Goal: Information Seeking & Learning: Learn about a topic

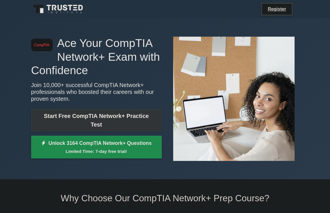
click at [73, 122] on link "Start Free CompTIA Network+ Practice Test" at bounding box center [96, 120] width 131 height 22
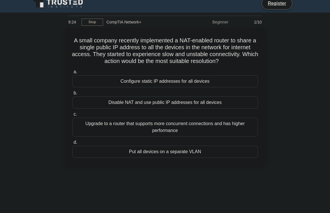
scroll to position [7, 0]
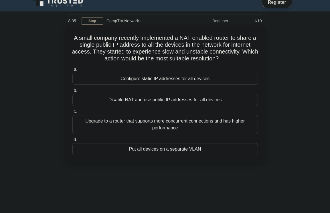
click at [158, 149] on div "Put all devices on a separate VLAN" at bounding box center [165, 149] width 186 height 12
click at [72, 142] on input "d. Put all devices on a separate VLAN" at bounding box center [72, 140] width 0 height 4
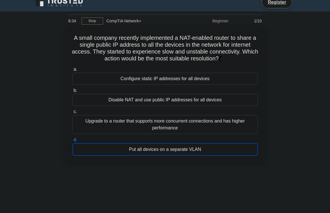
scroll to position [0, 0]
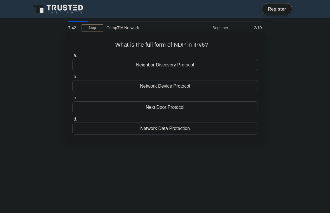
click at [158, 87] on div "Network Device Protocol" at bounding box center [165, 86] width 186 height 12
click at [72, 79] on input "b. Network Device Protocol" at bounding box center [72, 77] width 0 height 4
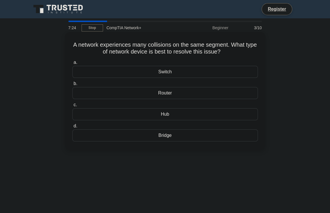
click at [159, 70] on div "Switch" at bounding box center [165, 72] width 186 height 12
click at [72, 64] on input "a. Switch" at bounding box center [72, 63] width 0 height 4
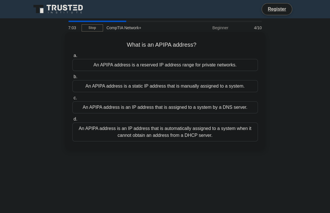
click at [179, 128] on div "An APIPA address is an IP address that is automatically assigned to a system wh…" at bounding box center [165, 132] width 186 height 19
click at [72, 121] on input "d. An APIPA address is an IP address that is automatically assigned to a system…" at bounding box center [72, 119] width 0 height 4
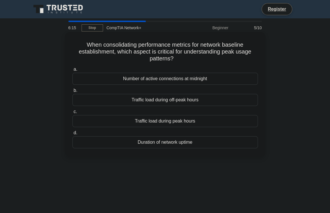
click at [177, 123] on div "Traffic load during peak hours" at bounding box center [165, 121] width 186 height 12
click at [72, 114] on input "c. Traffic load during peak hours" at bounding box center [72, 112] width 0 height 4
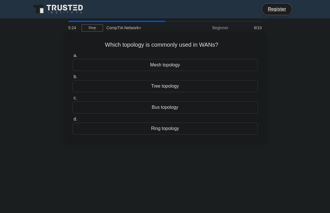
click at [165, 131] on div "Ring topology" at bounding box center [165, 129] width 186 height 12
click at [72, 121] on input "d. Ring topology" at bounding box center [72, 119] width 0 height 4
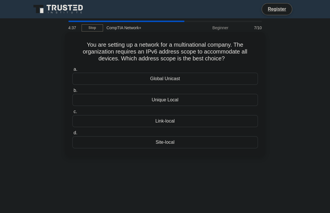
click at [165, 143] on div "Site-local" at bounding box center [165, 142] width 186 height 12
click at [72, 135] on input "d. Site-local" at bounding box center [72, 133] width 0 height 4
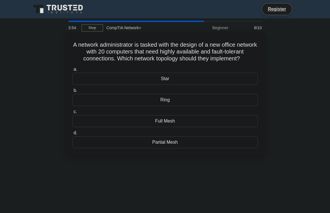
click at [160, 127] on div "Full Mesh" at bounding box center [165, 121] width 186 height 12
click at [72, 114] on input "c. Full Mesh" at bounding box center [72, 112] width 0 height 4
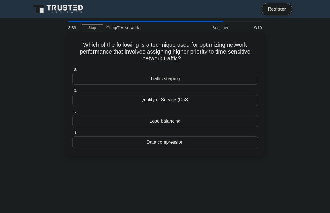
click at [144, 102] on div "Quality of Service (QoS)" at bounding box center [165, 100] width 186 height 12
click at [72, 92] on input "b. Quality of Service (QoS)" at bounding box center [72, 91] width 0 height 4
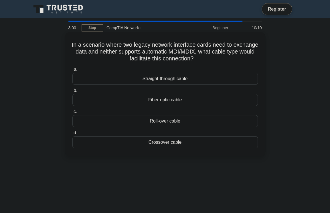
click at [163, 144] on div "Crossover cable" at bounding box center [165, 142] width 186 height 12
click at [72, 135] on input "d. Crossover cable" at bounding box center [72, 133] width 0 height 4
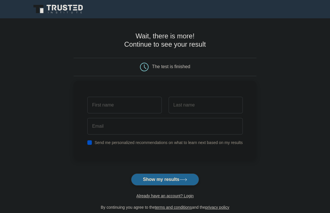
click at [158, 180] on button "Show my results" at bounding box center [165, 179] width 68 height 12
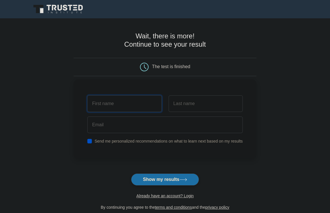
click at [103, 110] on input "text" at bounding box center [124, 103] width 74 height 17
type input "sipho"
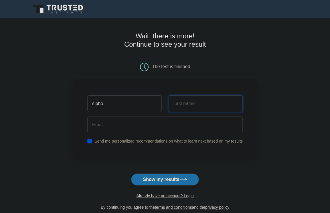
click at [180, 106] on input "text" at bounding box center [206, 103] width 74 height 17
type input "ntombela"
click at [88, 142] on input "checkbox" at bounding box center [89, 141] width 5 height 5
checkbox input "false"
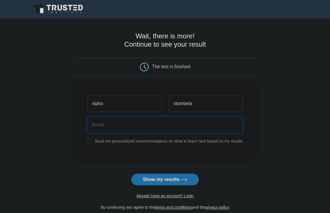
click at [98, 127] on input "email" at bounding box center [164, 125] width 155 height 17
type input "[EMAIL_ADDRESS][DOMAIN_NAME]"
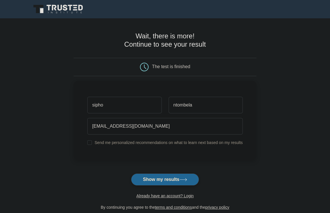
click at [161, 181] on button "Show my results" at bounding box center [165, 179] width 68 height 12
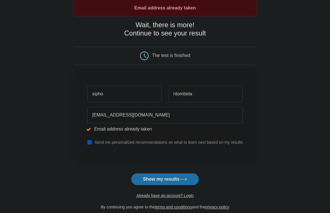
scroll to position [37, 0]
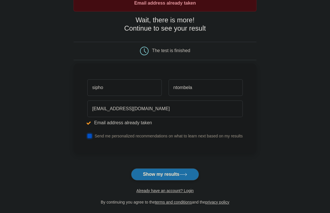
click at [91, 135] on input "checkbox" at bounding box center [89, 136] width 5 height 5
checkbox input "false"
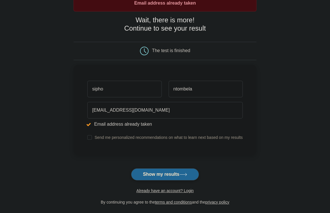
click at [179, 177] on button "Show my results" at bounding box center [165, 174] width 68 height 12
